Goal: Information Seeking & Learning: Compare options

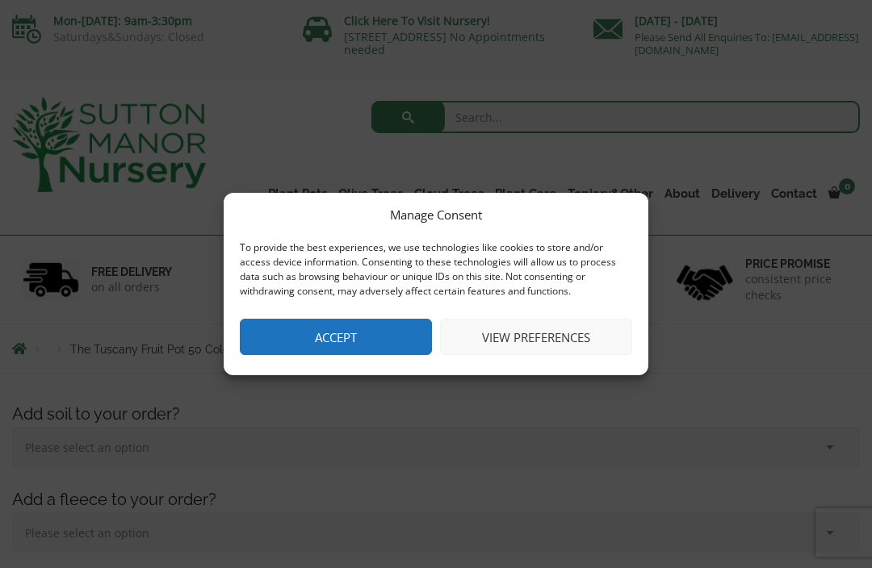
click at [355, 340] on button "Accept" at bounding box center [336, 337] width 192 height 36
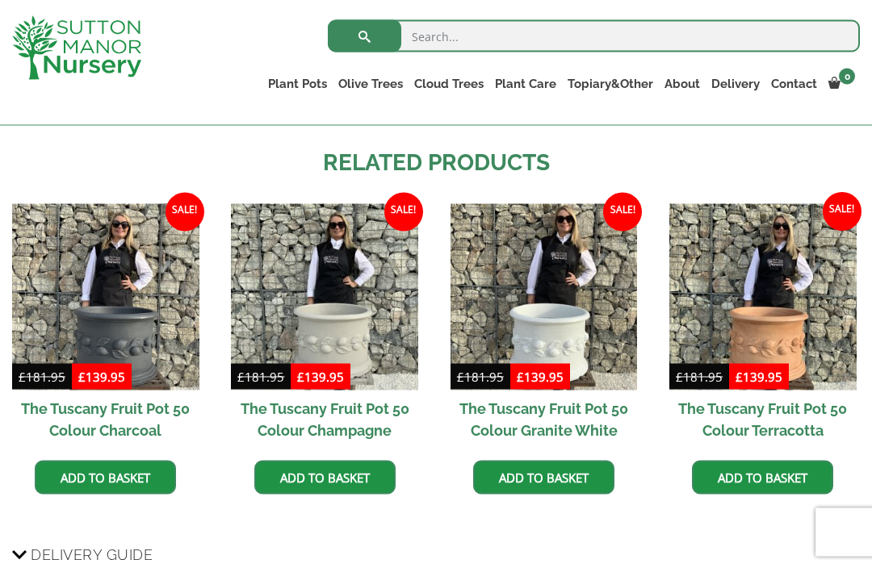
scroll to position [1204, 0]
click at [362, 325] on img at bounding box center [324, 296] width 187 height 187
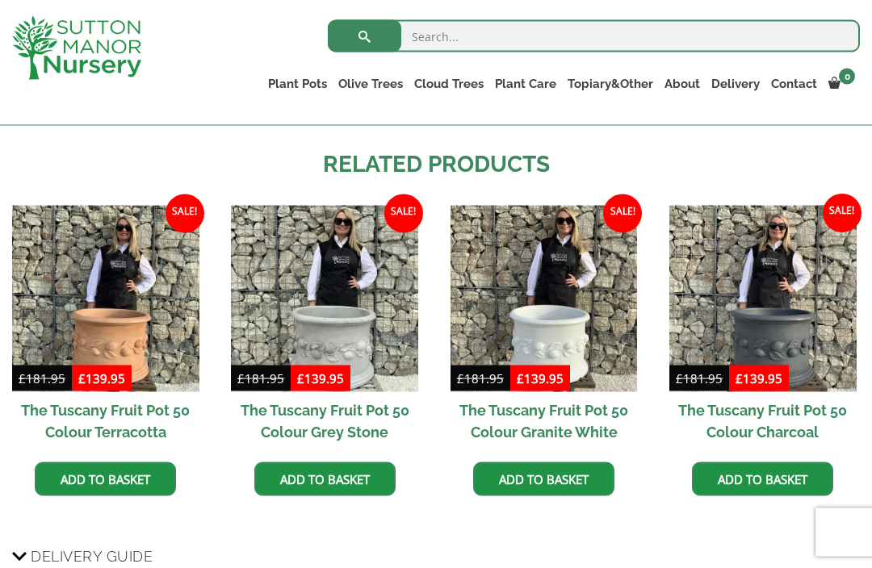
scroll to position [1203, 0]
click at [130, 308] on img at bounding box center [105, 298] width 187 height 187
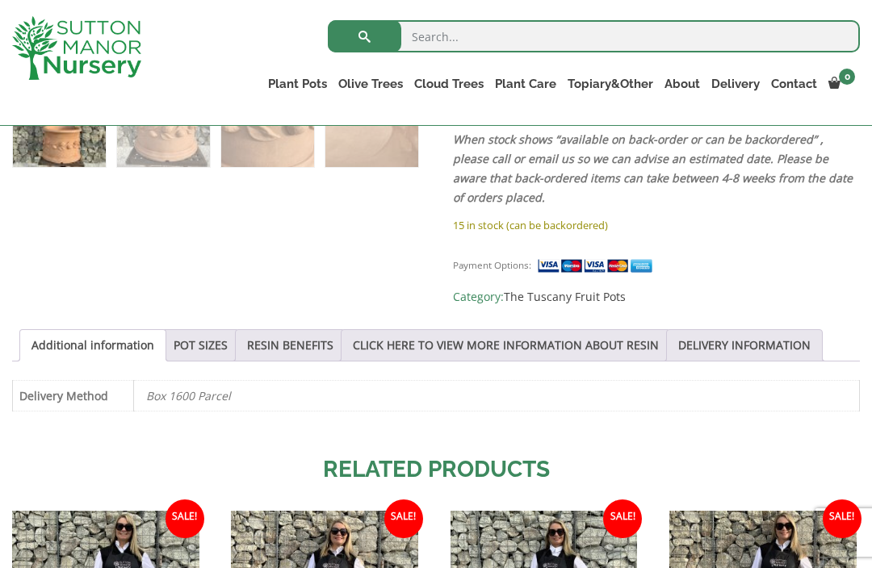
scroll to position [907, 0]
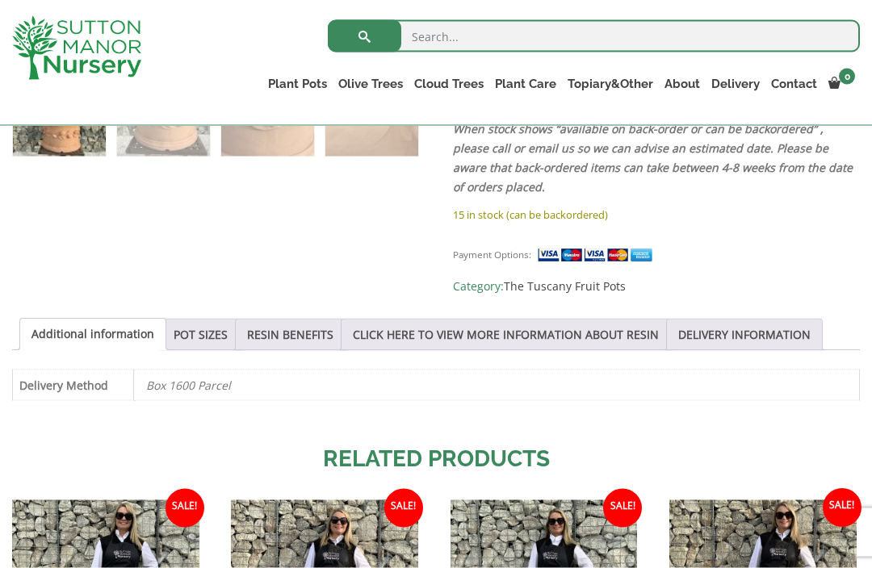
click at [288, 336] on link "RESIN BENEFITS" at bounding box center [290, 335] width 86 height 31
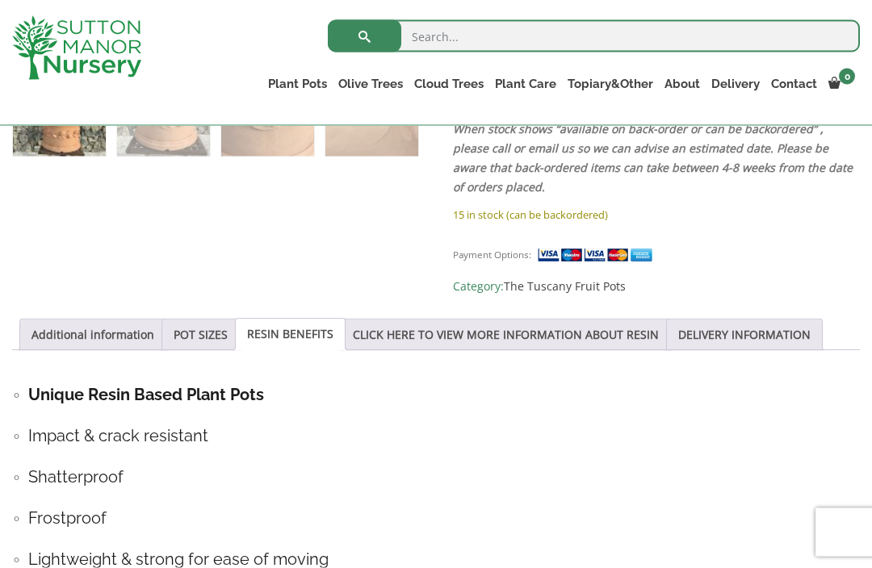
scroll to position [908, 0]
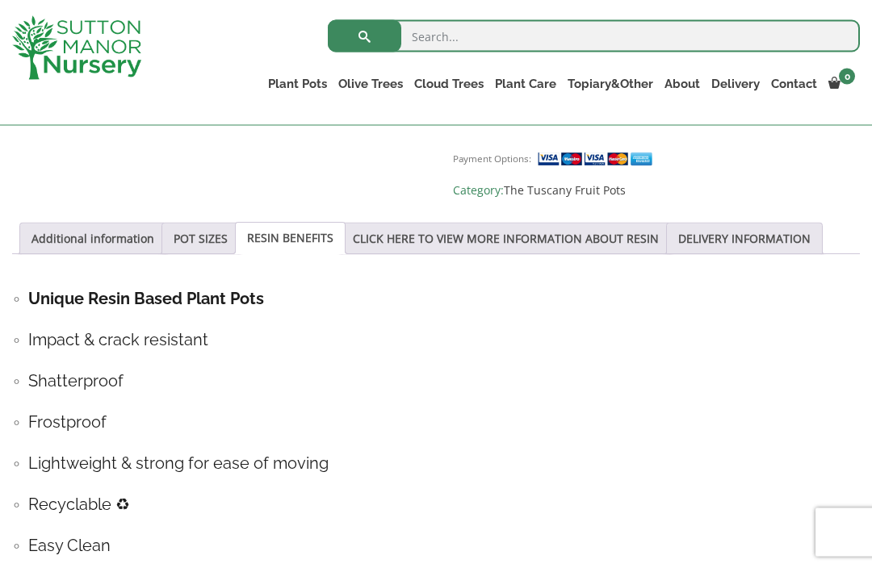
click at [605, 237] on link "CLICK HERE TO VIEW MORE INFORMATION ABOUT RESIN" at bounding box center [506, 239] width 306 height 31
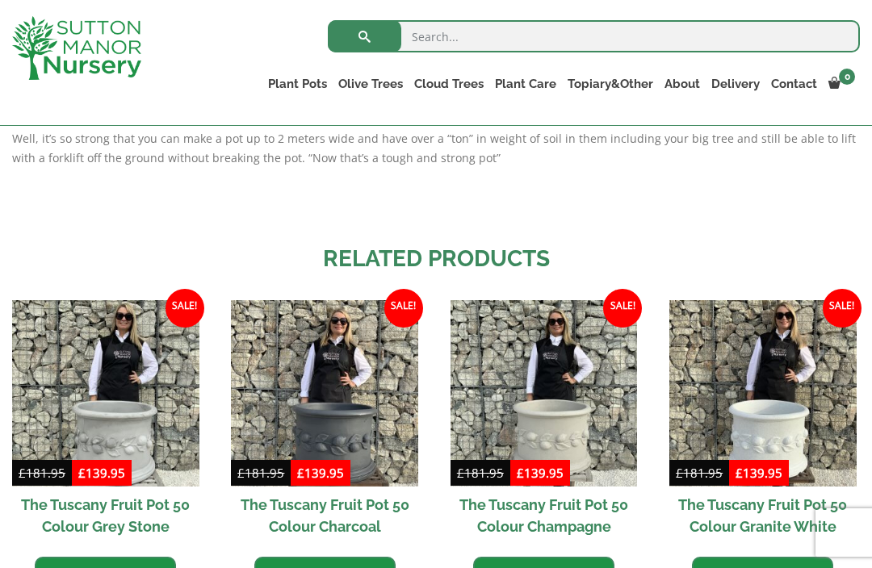
scroll to position [1581, 0]
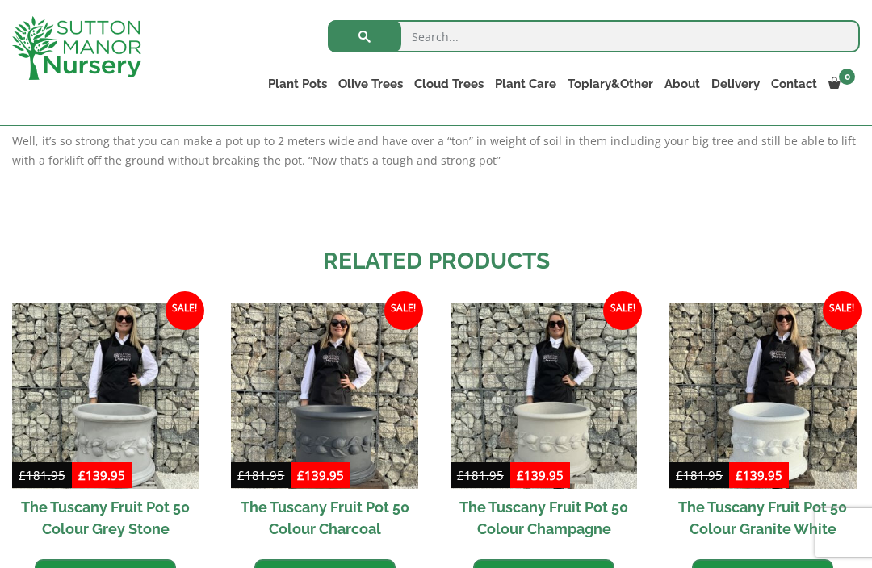
click at [0, 0] on link "Resin Bonded Pots" at bounding box center [0, 0] width 0 height 0
click at [0, 0] on link "The Amalfi Pots" at bounding box center [0, 0] width 0 height 0
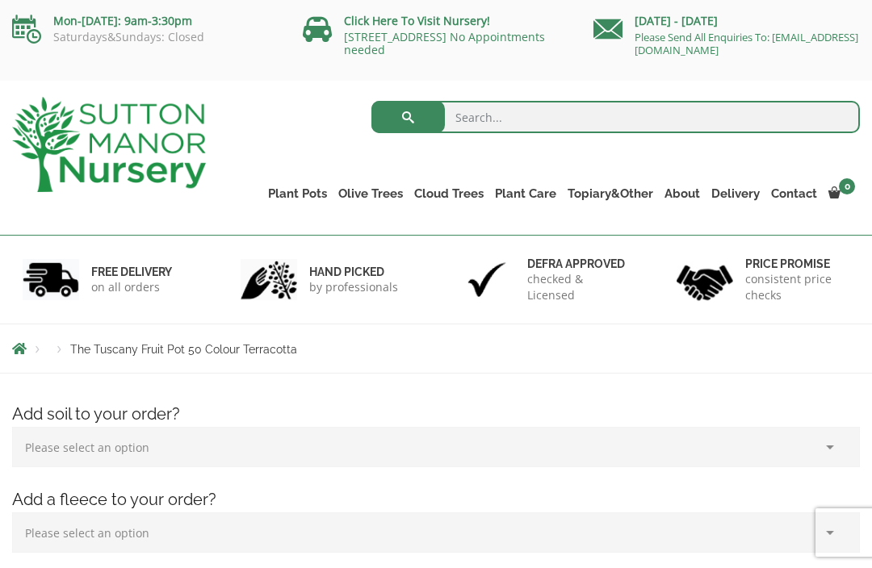
click at [0, 0] on link "The Milan Pots" at bounding box center [0, 0] width 0 height 0
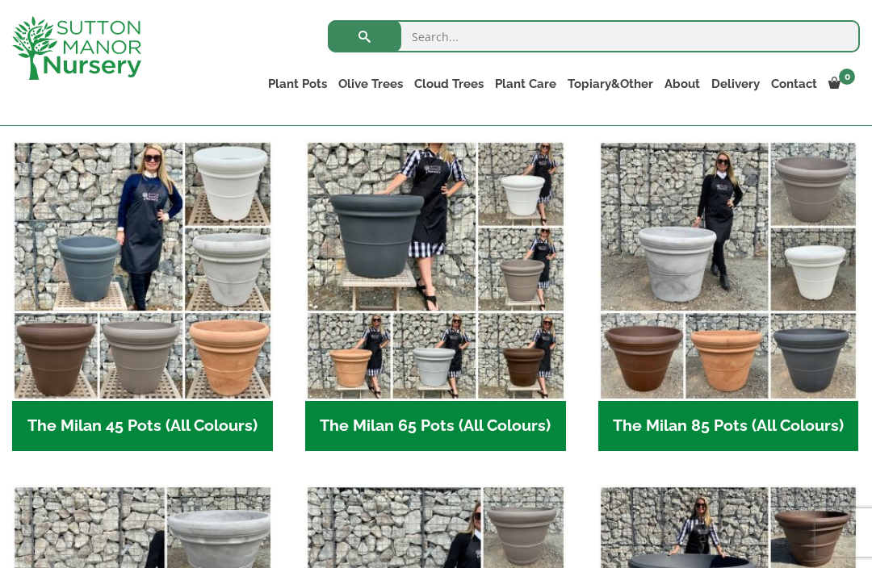
scroll to position [379, 0]
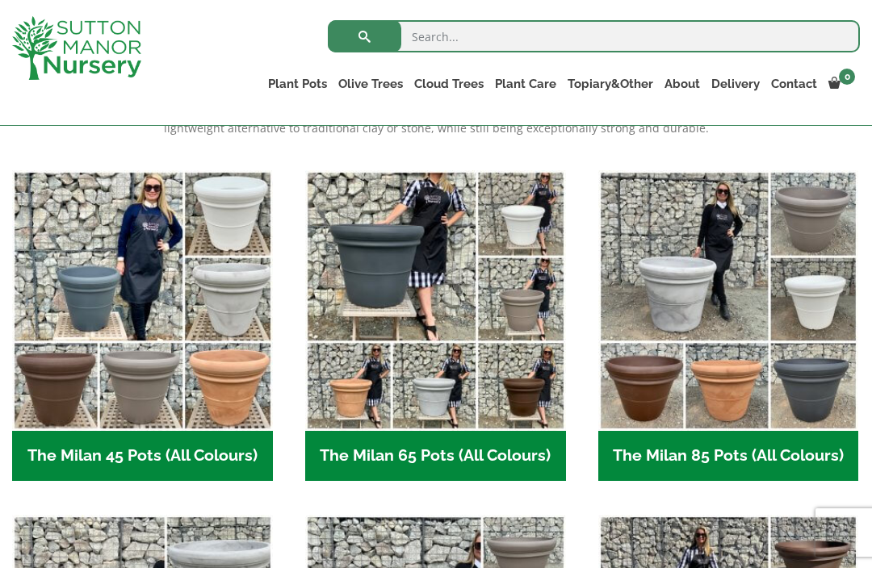
click at [752, 397] on img "Visit product category The Milan 85 Pots (All Colours)" at bounding box center [728, 300] width 261 height 261
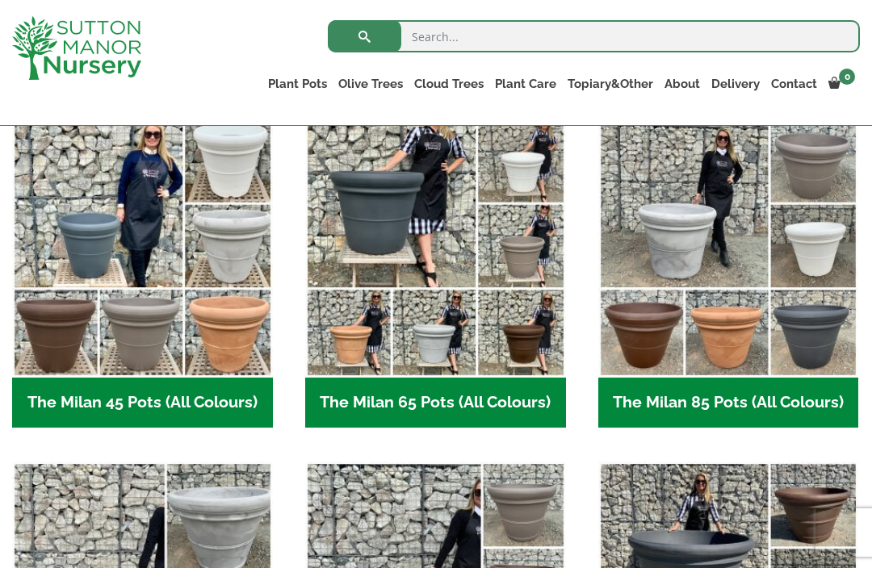
click at [0, 0] on link "The Capri Pots" at bounding box center [0, 0] width 0 height 0
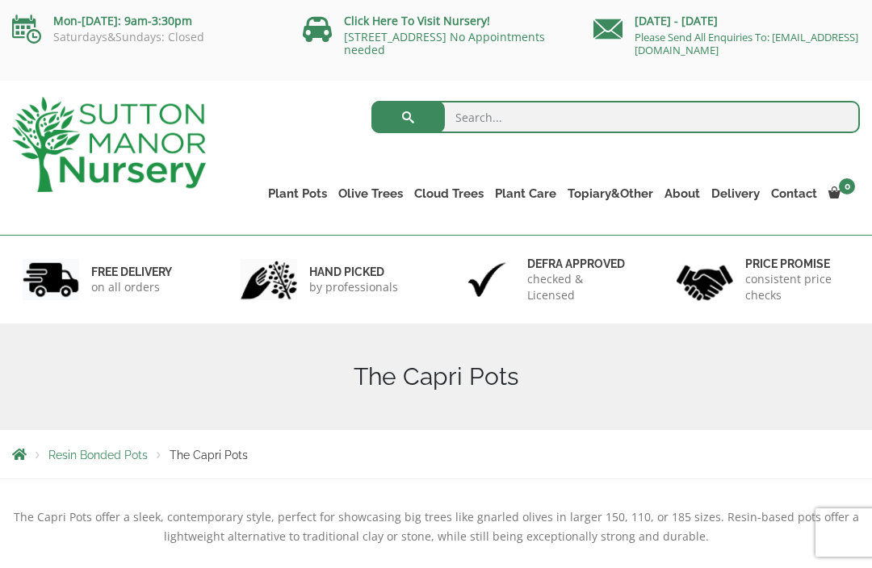
click at [0, 0] on link "The Brunello Pots" at bounding box center [0, 0] width 0 height 0
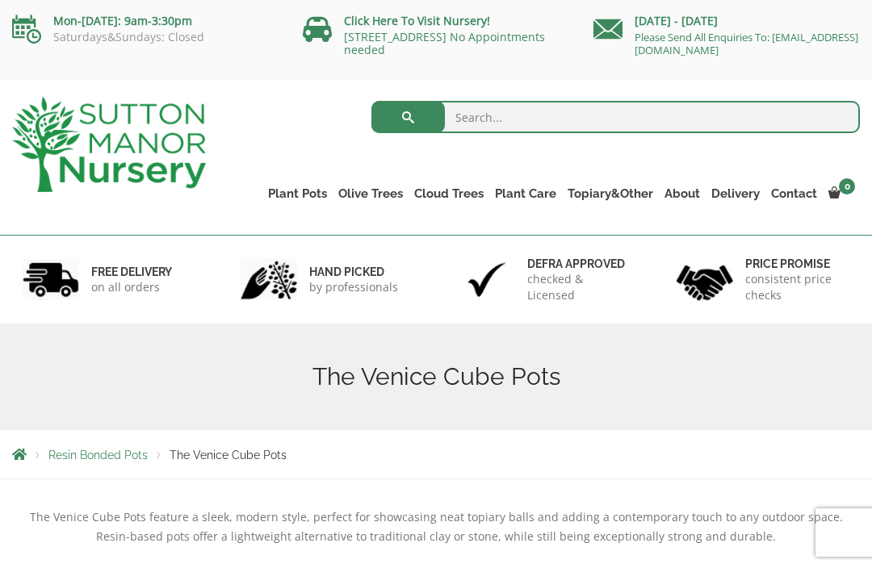
click at [0, 0] on link "The Barolo Pots" at bounding box center [0, 0] width 0 height 0
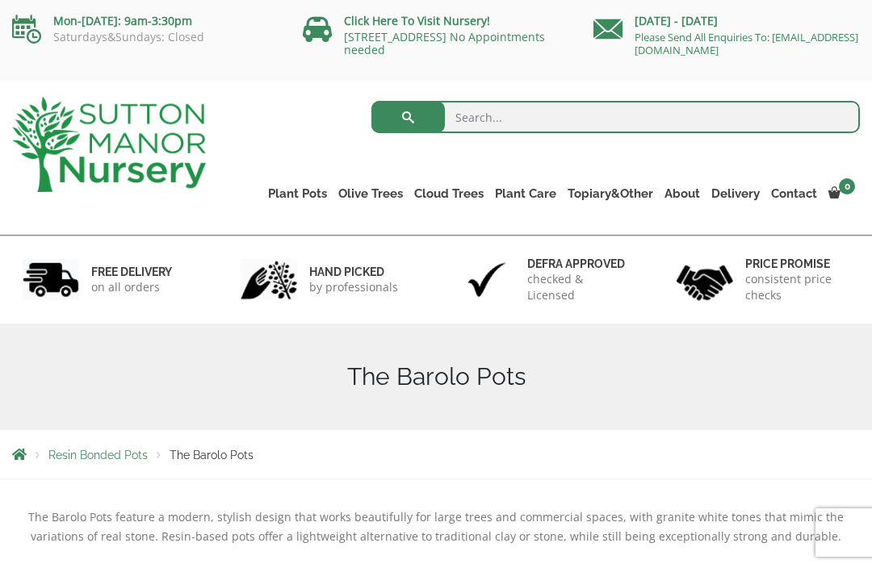
click at [0, 0] on link "The Rome Bowl" at bounding box center [0, 0] width 0 height 0
click at [790, 471] on div "Resin Bonded Pots The Rome Bowl" at bounding box center [436, 454] width 872 height 48
click at [0, 0] on link "The Olive Jar" at bounding box center [0, 0] width 0 height 0
click at [0, 0] on link "Resin Bonded Pots" at bounding box center [0, 0] width 0 height 0
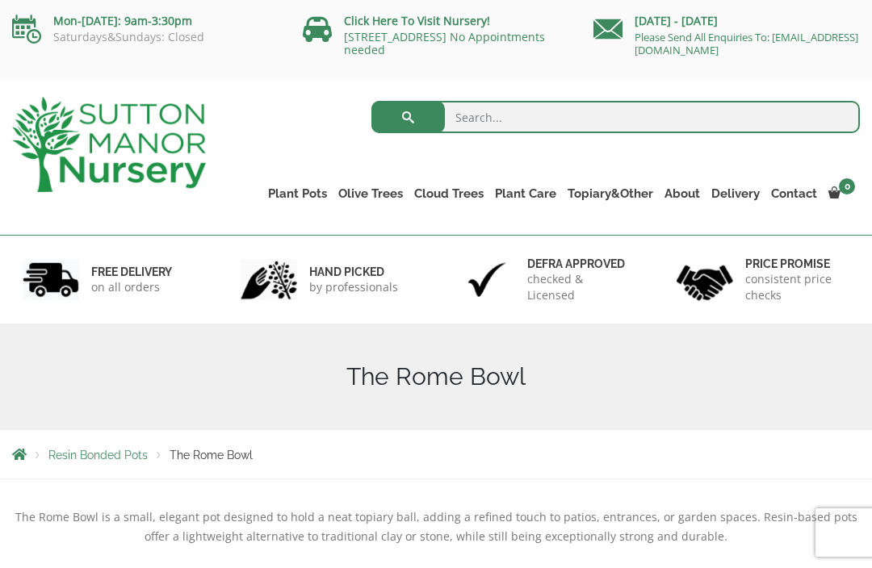
click at [306, 195] on link "Plant Pots" at bounding box center [297, 193] width 70 height 23
click at [306, 188] on link "Plant Pots" at bounding box center [297, 193] width 70 height 23
click at [0, 0] on link "The Rome Bowl" at bounding box center [0, 0] width 0 height 0
click at [0, 0] on link "The Olive Jar" at bounding box center [0, 0] width 0 height 0
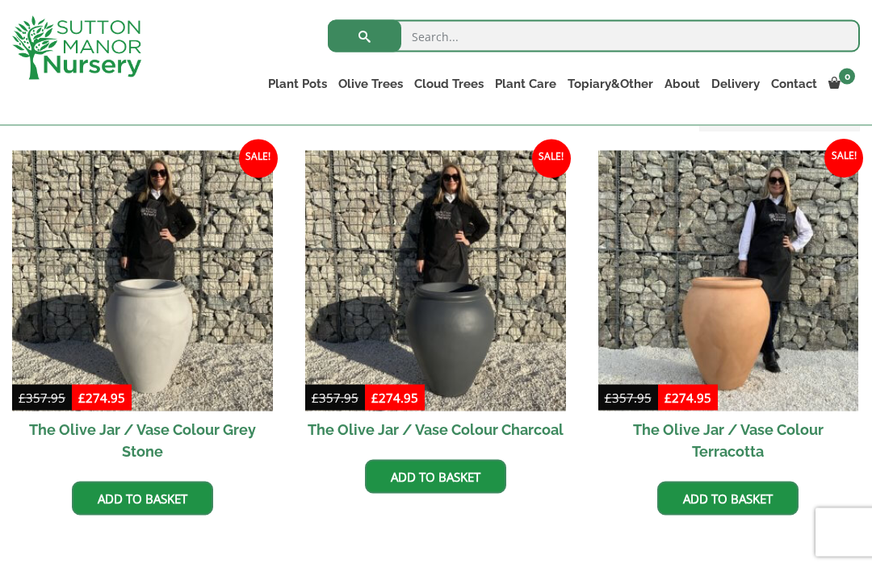
scroll to position [462, 0]
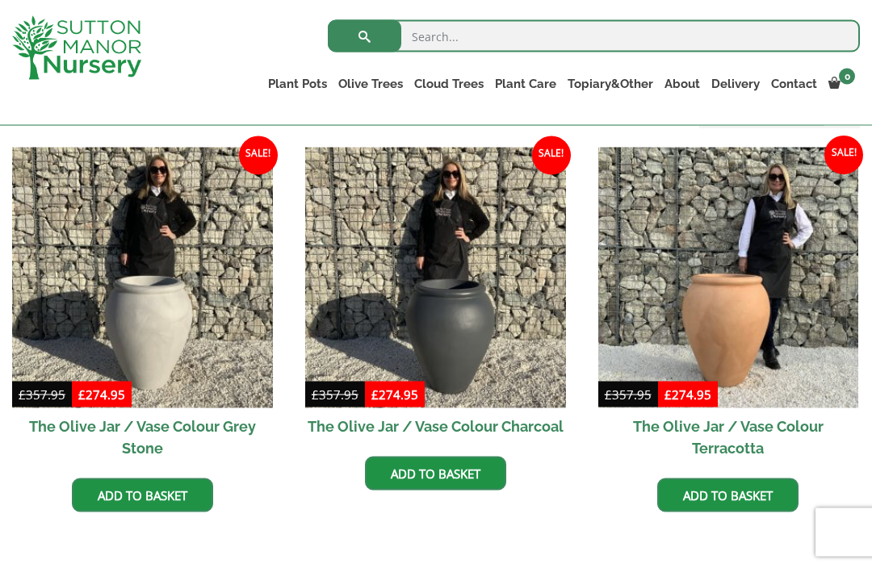
click at [750, 328] on img at bounding box center [728, 278] width 261 height 261
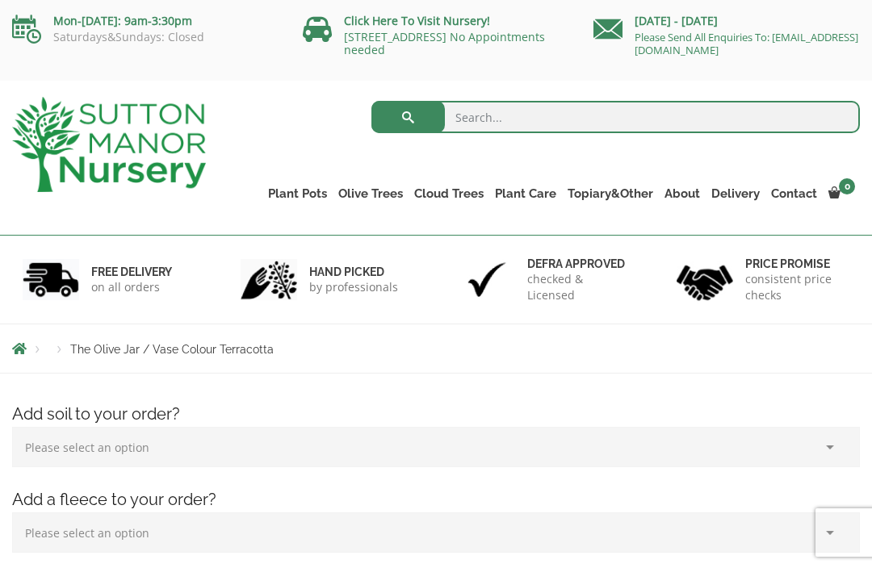
click at [0, 0] on link "The Sicilian Pots" at bounding box center [0, 0] width 0 height 0
click at [338, 120] on div "Search for: Plant Pots Resin Bonded Pots The Amalfi Pots The Milan Pots The Cap…" at bounding box center [545, 158] width 654 height 154
click at [340, 118] on div "Search for: Plant Pots Resin Bonded Pots The Amalfi Pots The Milan Pots The Cap…" at bounding box center [545, 158] width 654 height 154
click at [335, 115] on div "Search for: Plant Pots Resin Bonded Pots The Amalfi Pots The Milan Pots The Cap…" at bounding box center [545, 158] width 654 height 154
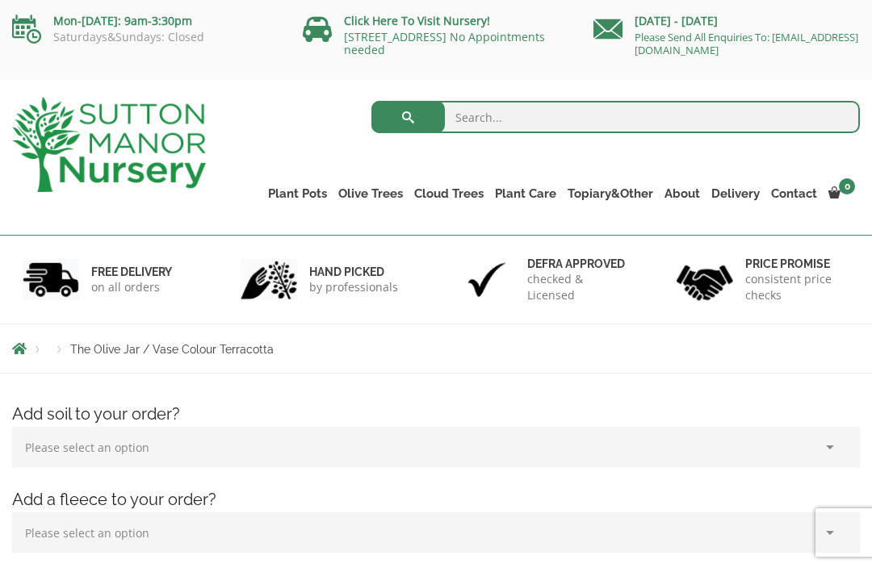
click at [338, 220] on div "Search for: Plant Pots Resin Bonded Pots The Amalfi Pots The Milan Pots The Cap…" at bounding box center [545, 158] width 654 height 154
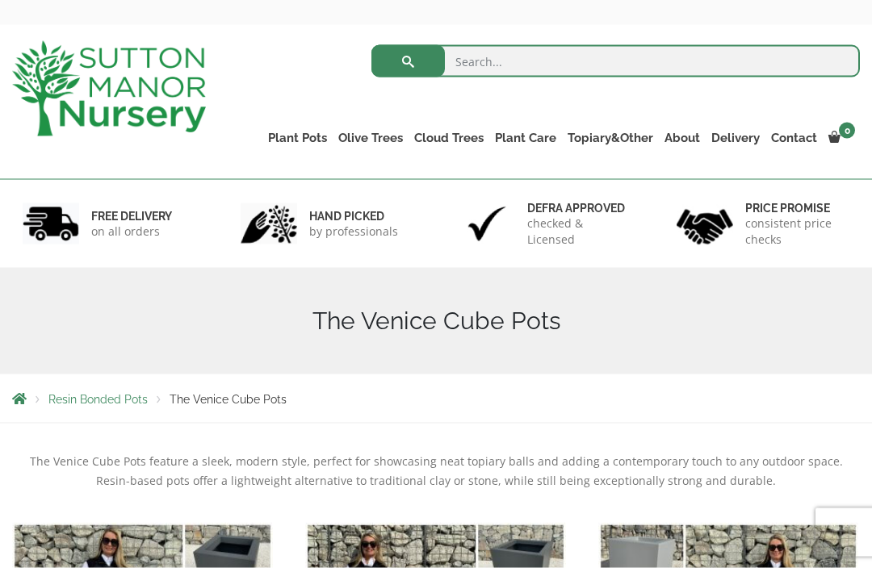
scroll to position [57, 0]
click at [305, 130] on link "Plant Pots" at bounding box center [297, 137] width 70 height 23
click at [0, 0] on link "The Mediterranean Pots" at bounding box center [0, 0] width 0 height 0
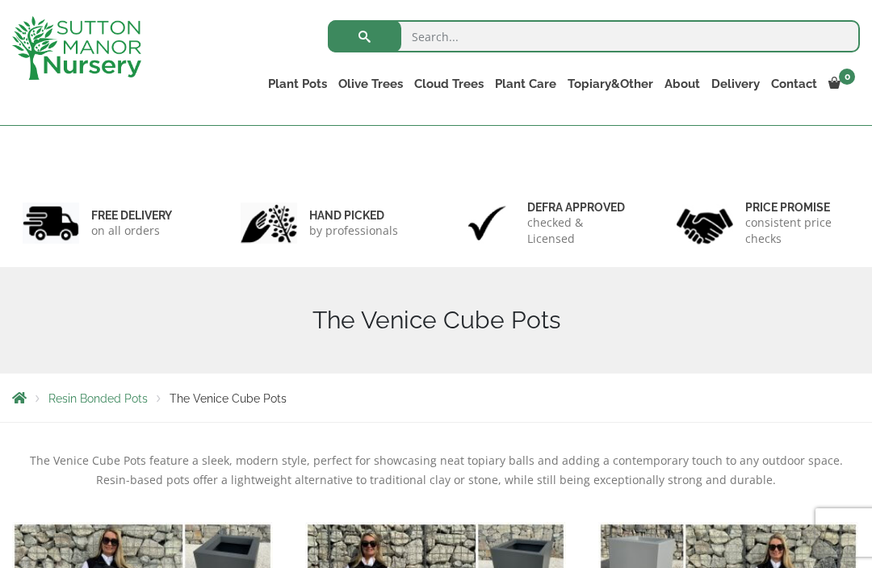
scroll to position [110, 0]
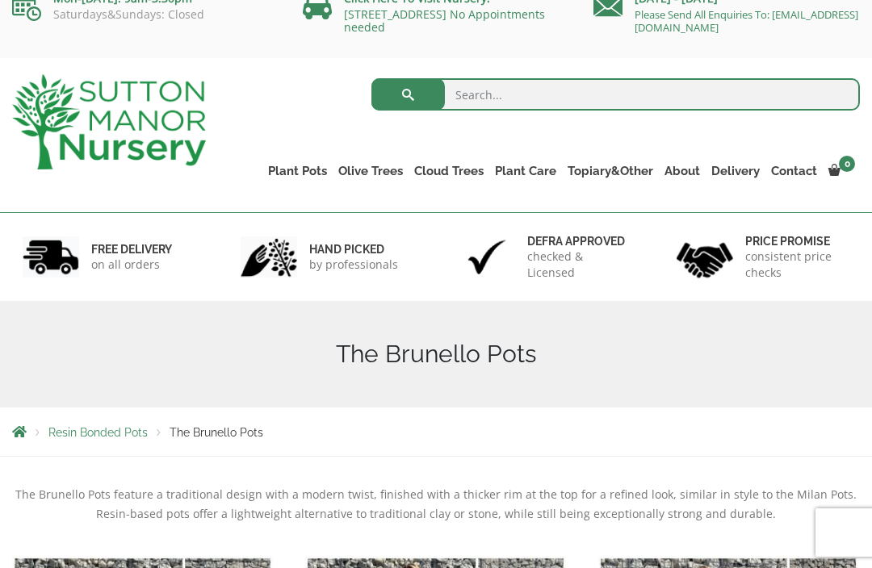
scroll to position [24, 0]
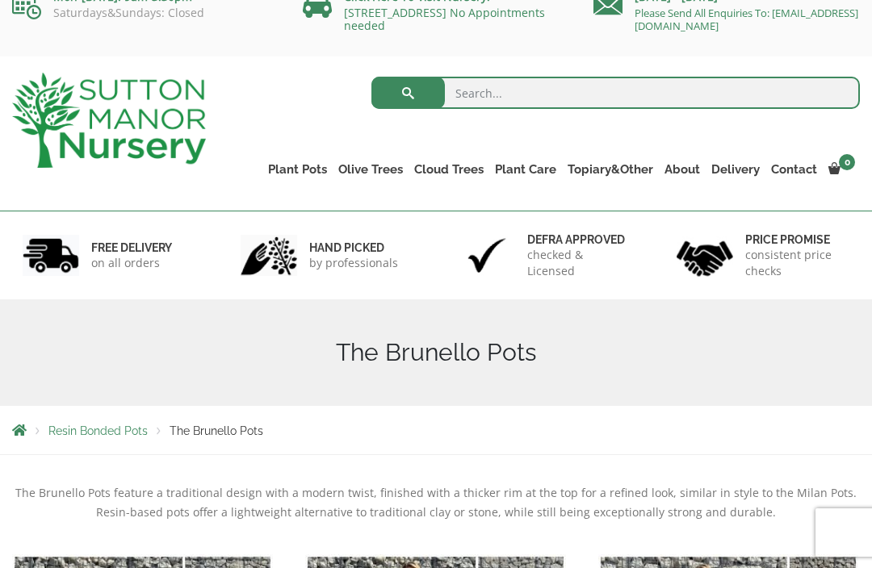
click at [297, 169] on link "Plant Pots" at bounding box center [297, 169] width 70 height 23
click at [0, 0] on link "The Olive Jar" at bounding box center [0, 0] width 0 height 0
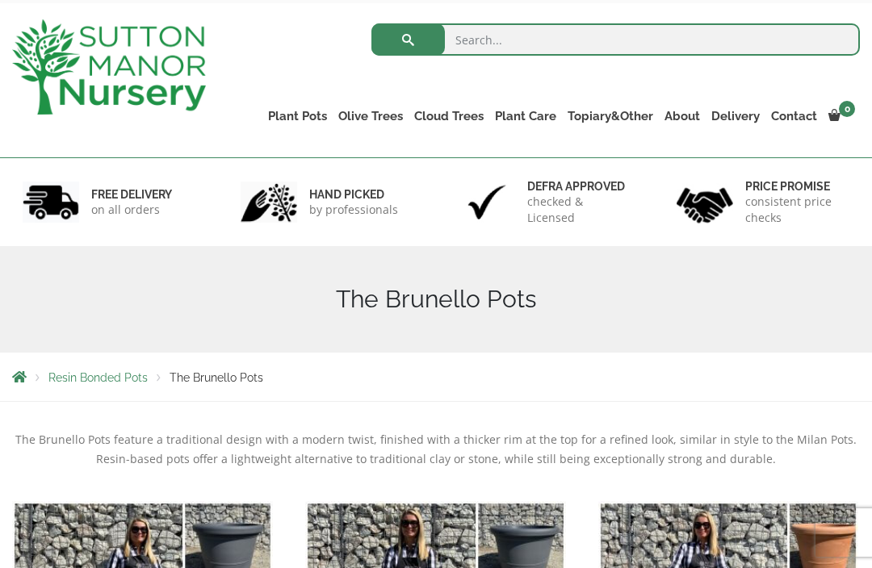
click at [0, 0] on link "The San Marino Pots" at bounding box center [0, 0] width 0 height 0
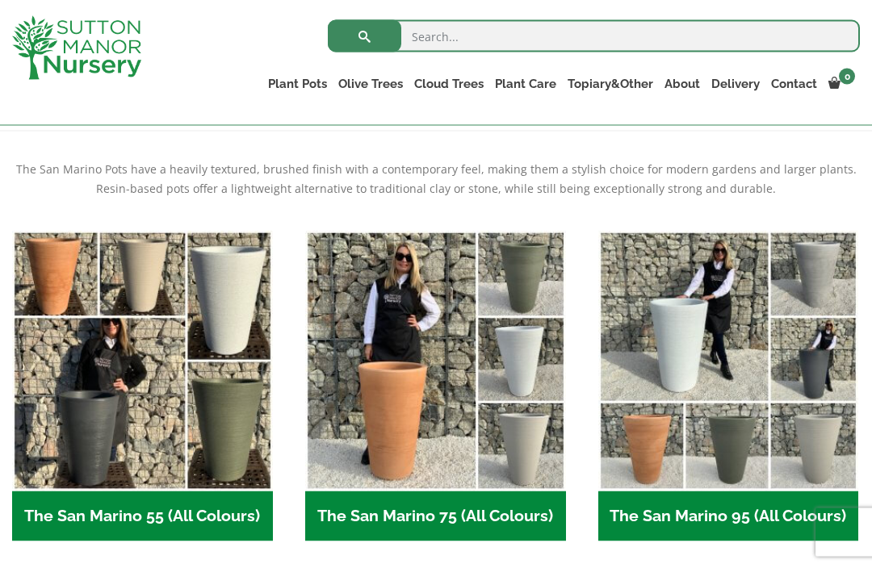
scroll to position [320, 0]
click at [417, 422] on img "Visit product category The San Marino 75 (All Colours)" at bounding box center [435, 360] width 261 height 261
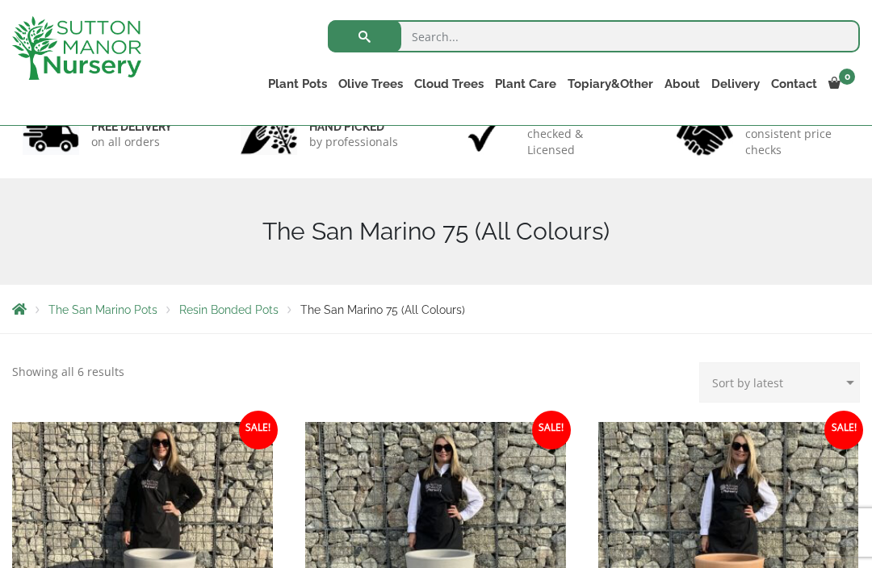
scroll to position [115, 0]
click at [301, 66] on ul "Plant Pots Resin Bonded Pots The Amalfi Pots The Milan Pots The Capri Pots The …" at bounding box center [560, 87] width 597 height 44
click at [0, 0] on link "The Tuscany Fruit Pots" at bounding box center [0, 0] width 0 height 0
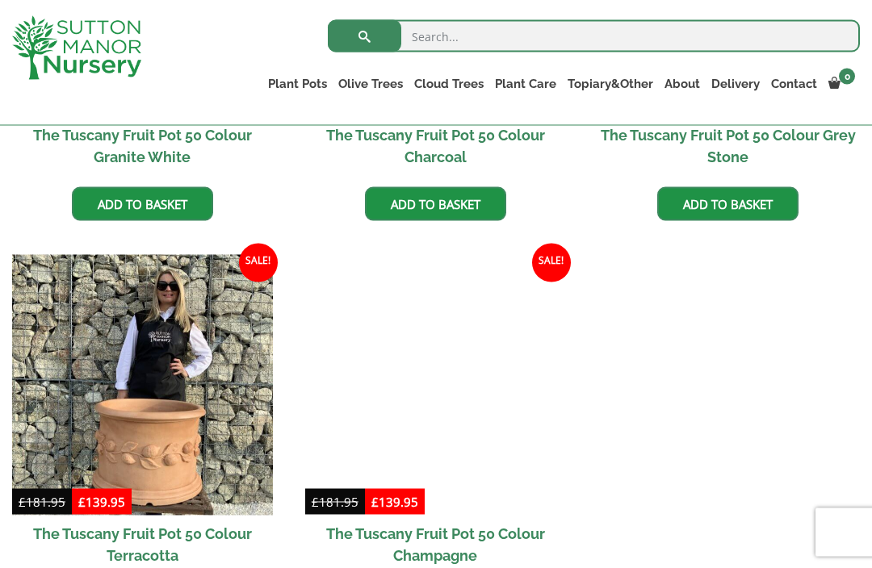
scroll to position [756, 0]
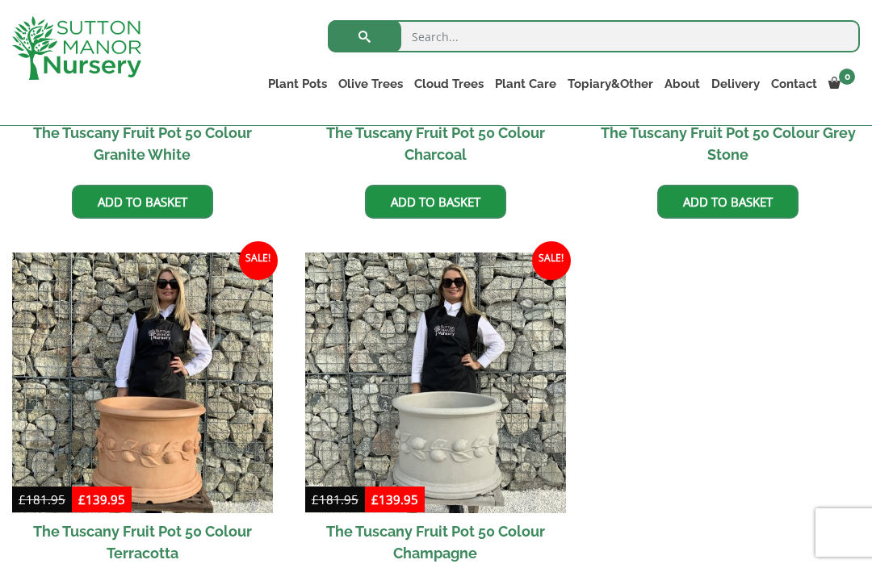
click at [194, 421] on img at bounding box center [142, 383] width 261 height 261
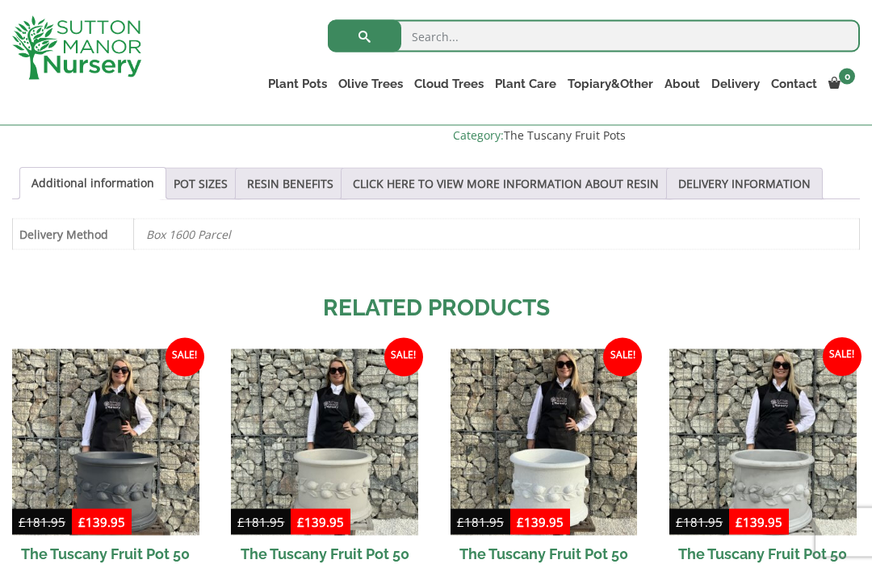
click at [203, 187] on link "POT SIZES" at bounding box center [201, 184] width 54 height 31
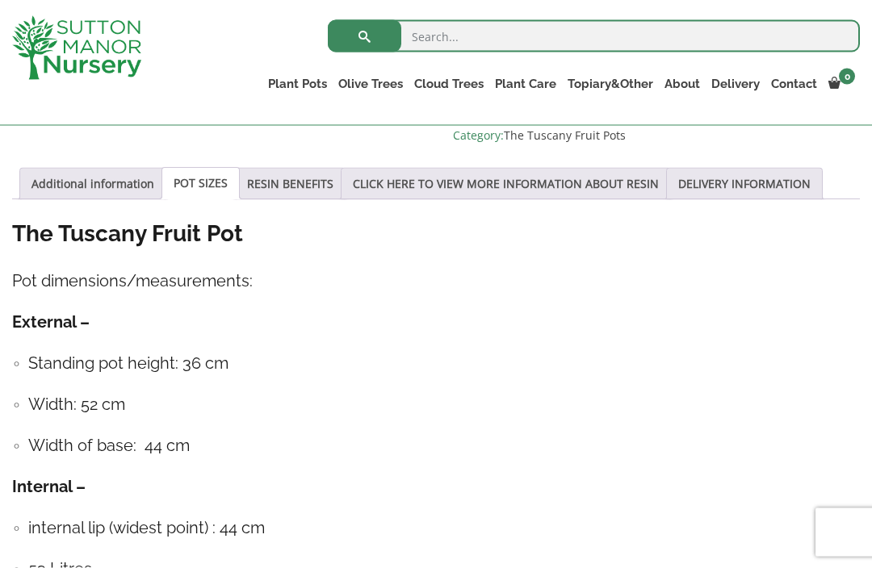
scroll to position [1059, 0]
click at [0, 0] on link "The Pompei Pots" at bounding box center [0, 0] width 0 height 0
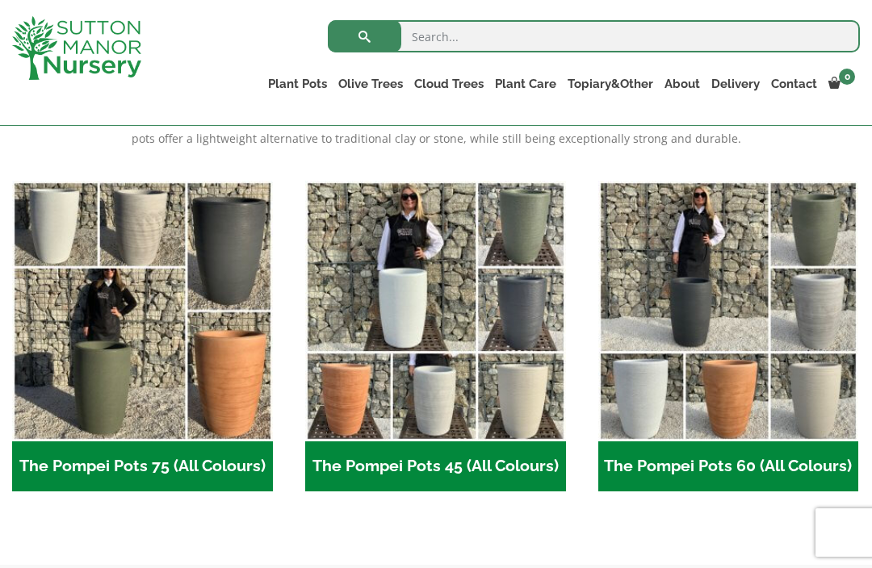
scroll to position [370, 0]
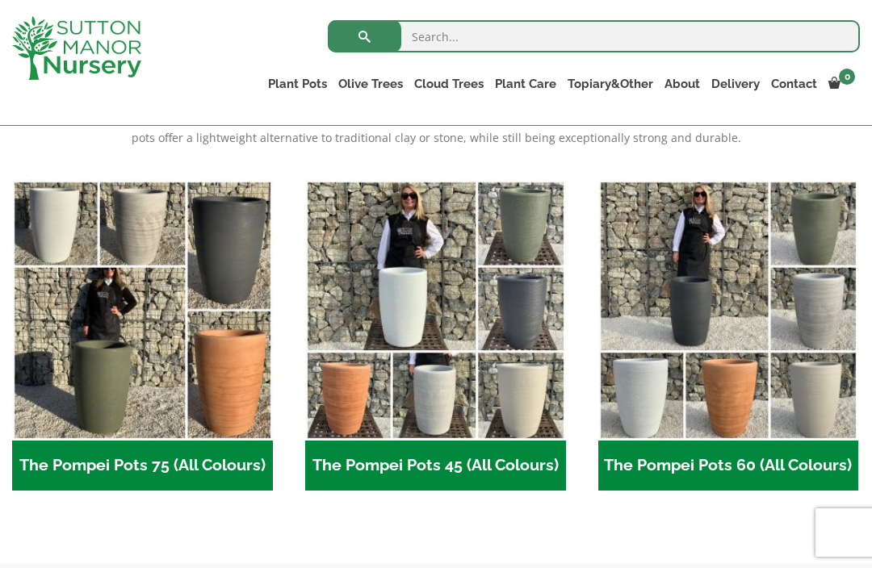
click at [251, 366] on img "Visit product category The Pompei Pots 75 (All Colours)" at bounding box center [142, 310] width 261 height 261
click at [259, 329] on img "Visit product category The Pompei Pots 75 (All Colours)" at bounding box center [142, 310] width 261 height 261
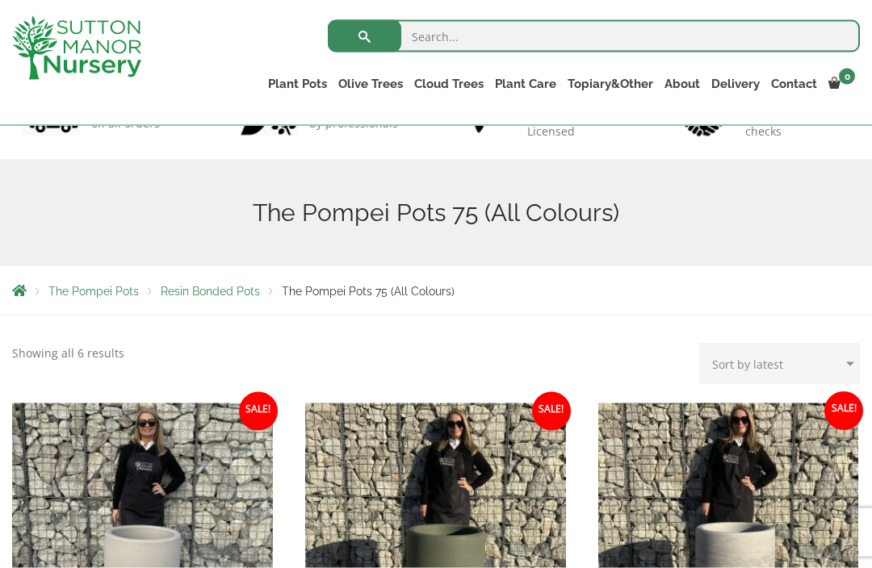
scroll to position [134, 0]
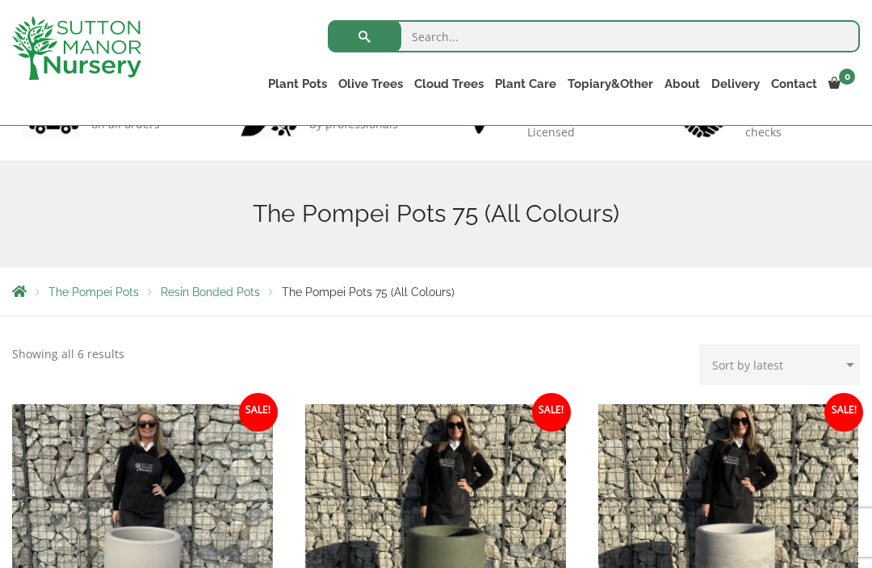
click at [0, 0] on link "The Pisa Pot 80 (All Colours)" at bounding box center [0, 0] width 0 height 0
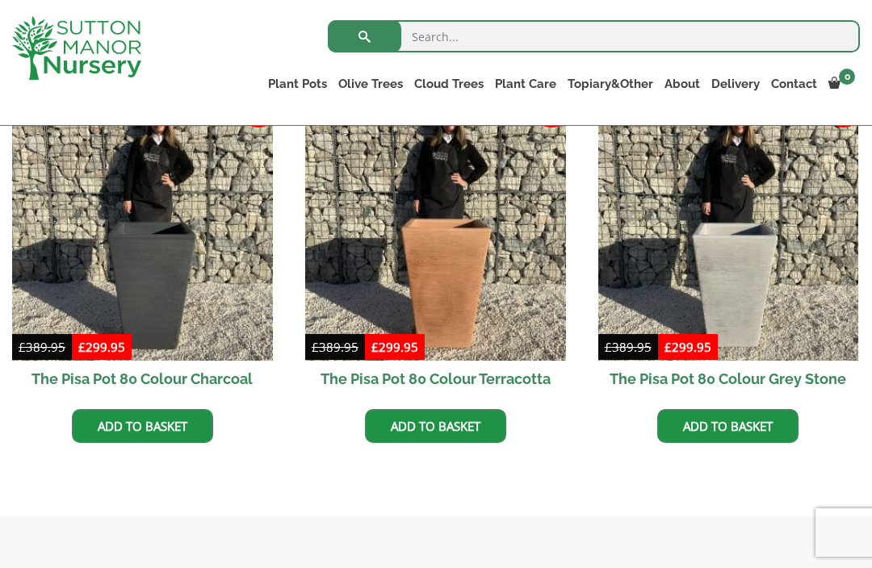
scroll to position [416, 0]
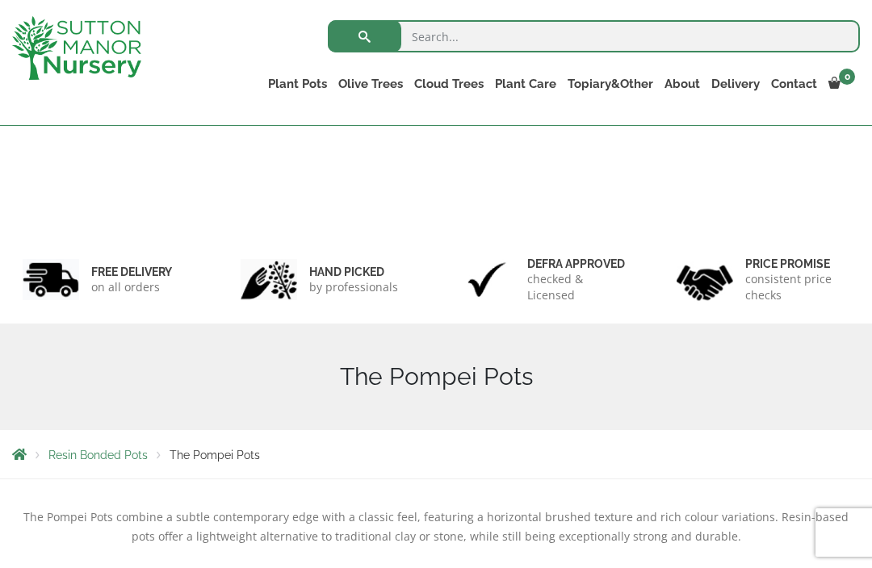
scroll to position [423, 0]
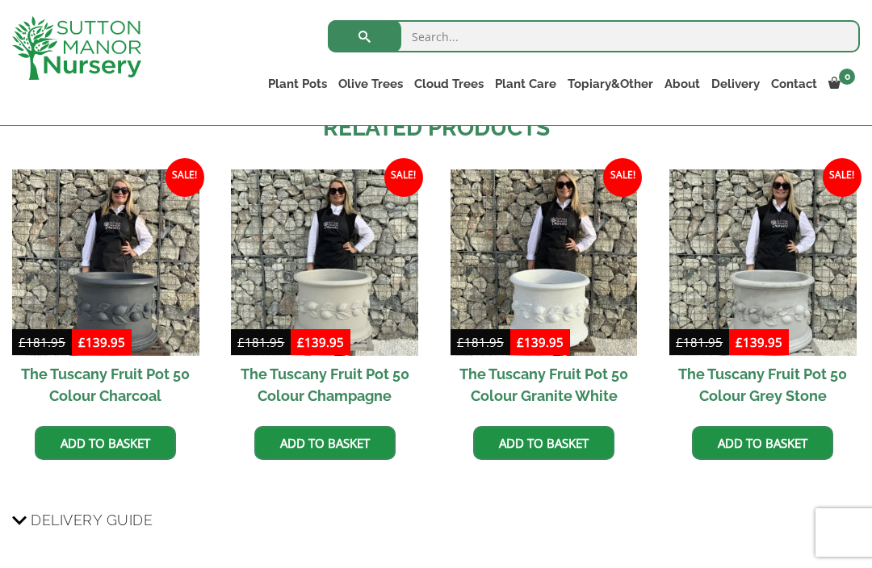
scroll to position [1240, 0]
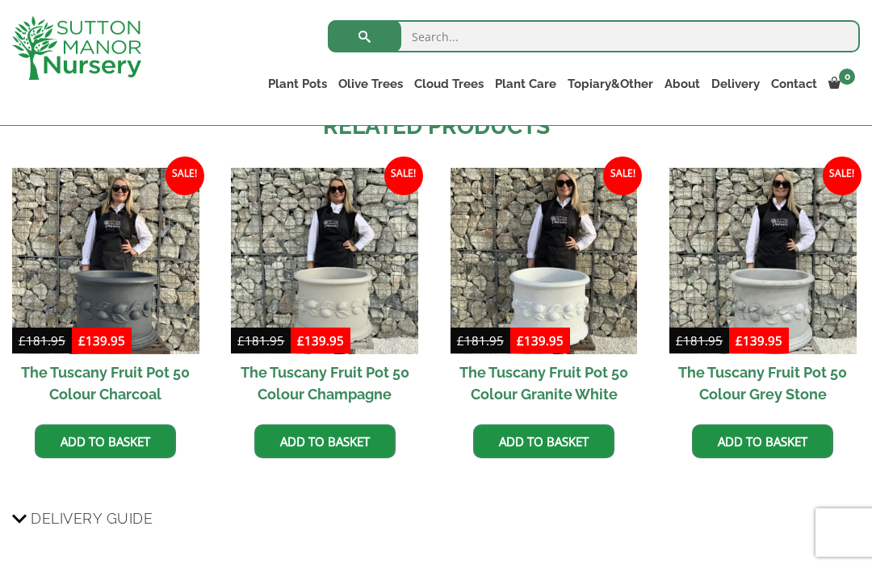
click at [0, 0] on link "The Como Cube Pots 45 (All Colours)" at bounding box center [0, 0] width 0 height 0
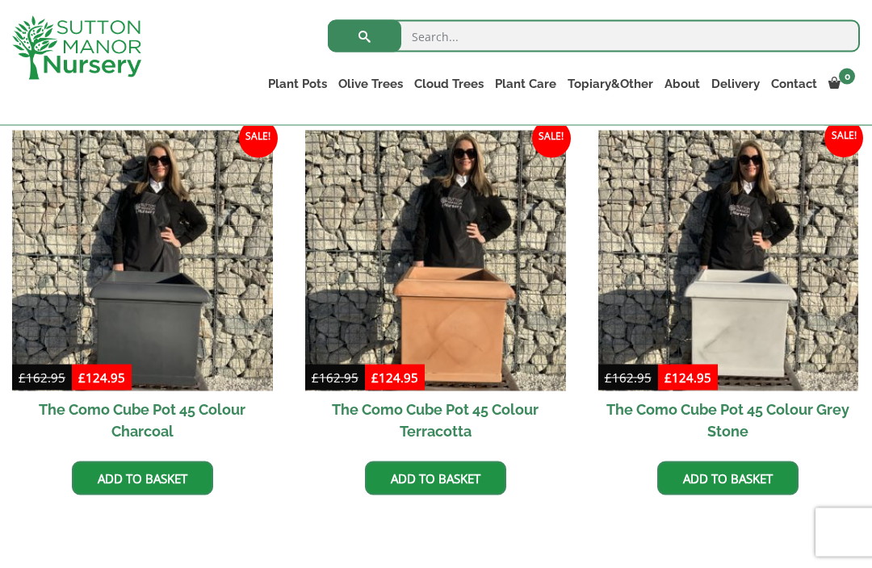
scroll to position [480, 0]
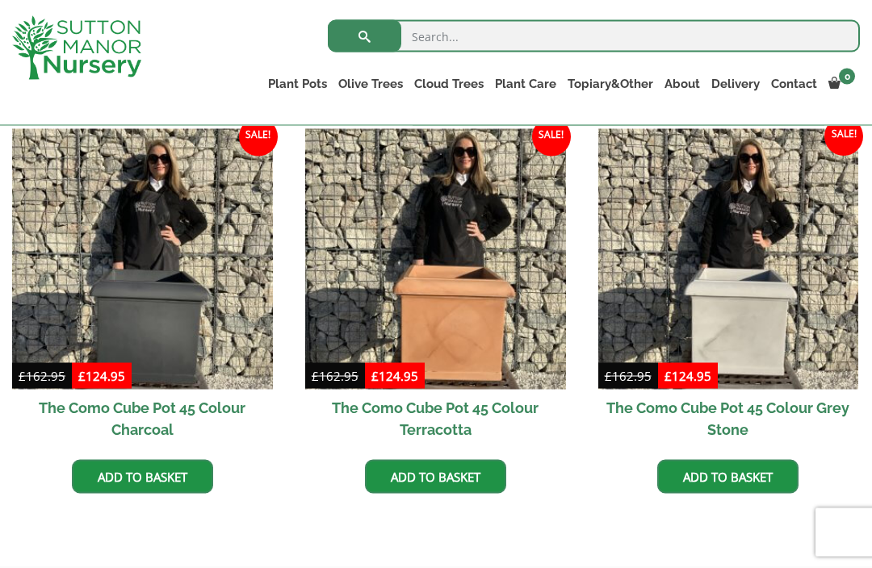
click at [0, 0] on link "The Pisa Pot 80 (All Colours)" at bounding box center [0, 0] width 0 height 0
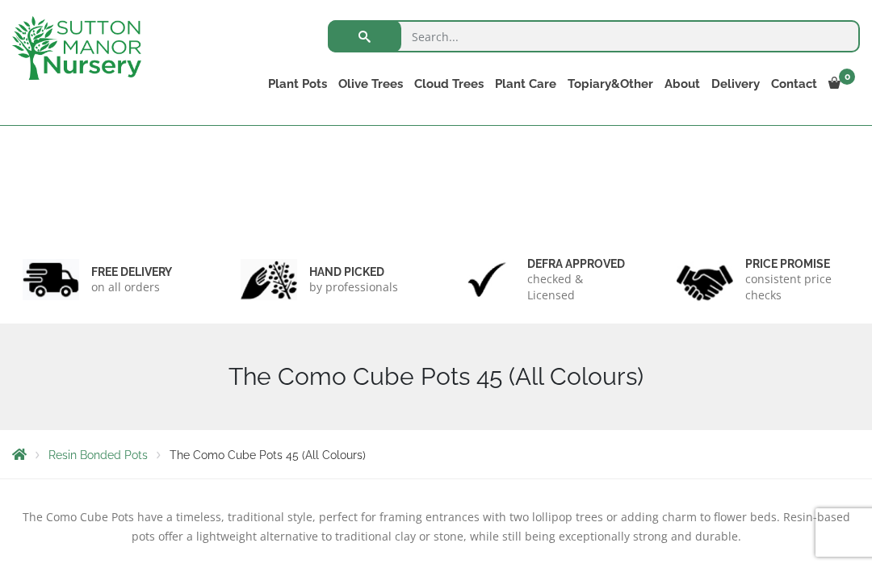
scroll to position [534, 0]
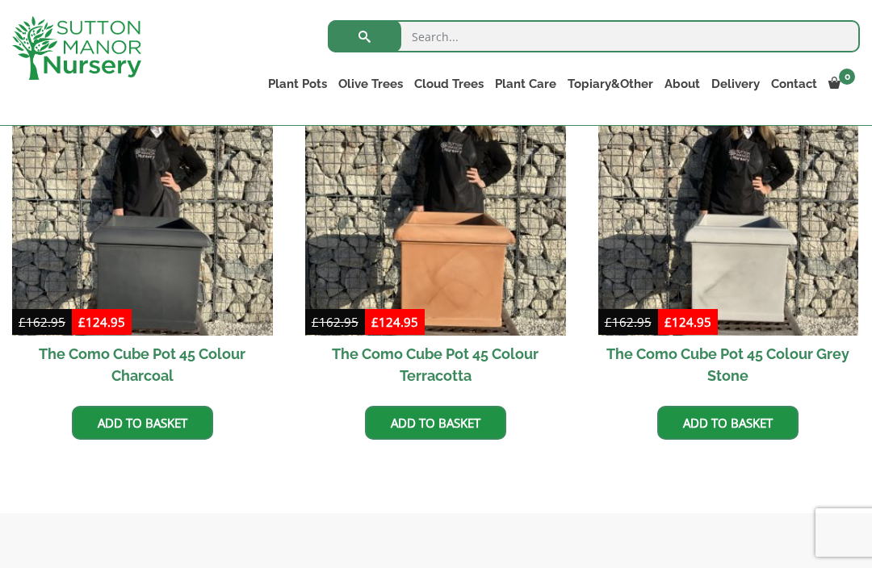
click at [445, 242] on img at bounding box center [435, 205] width 261 height 261
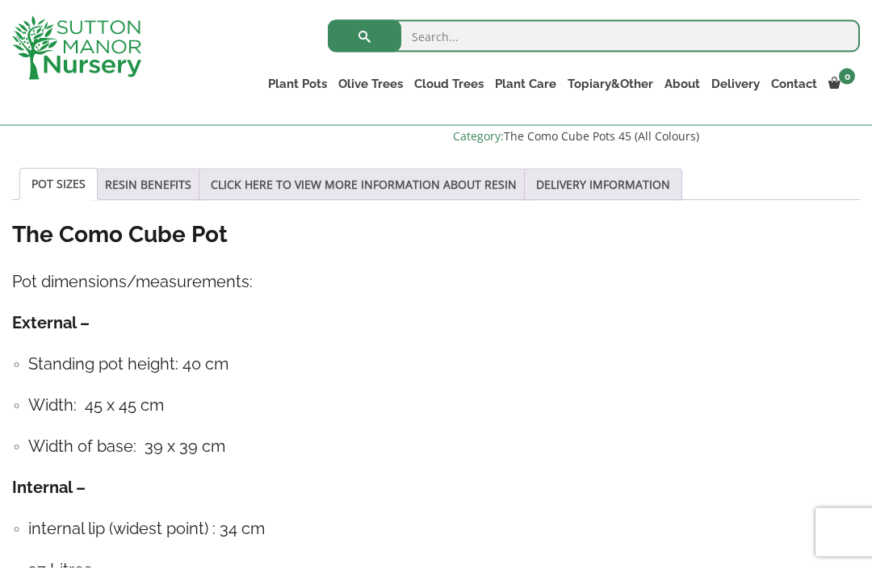
scroll to position [825, 0]
